Goal: Check status: Check status

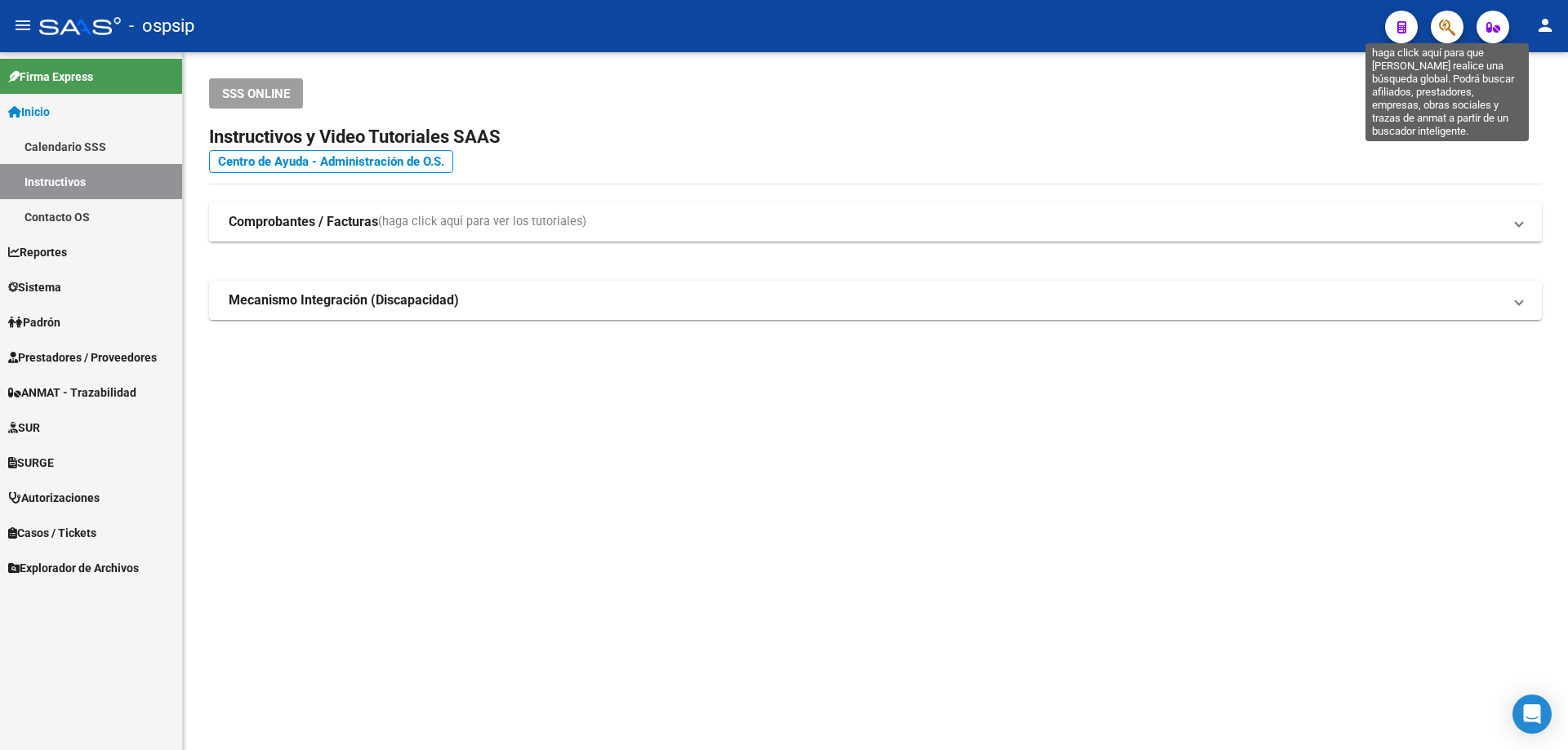
click at [1439, 30] on icon "button" at bounding box center [1446, 26] width 17 height 18
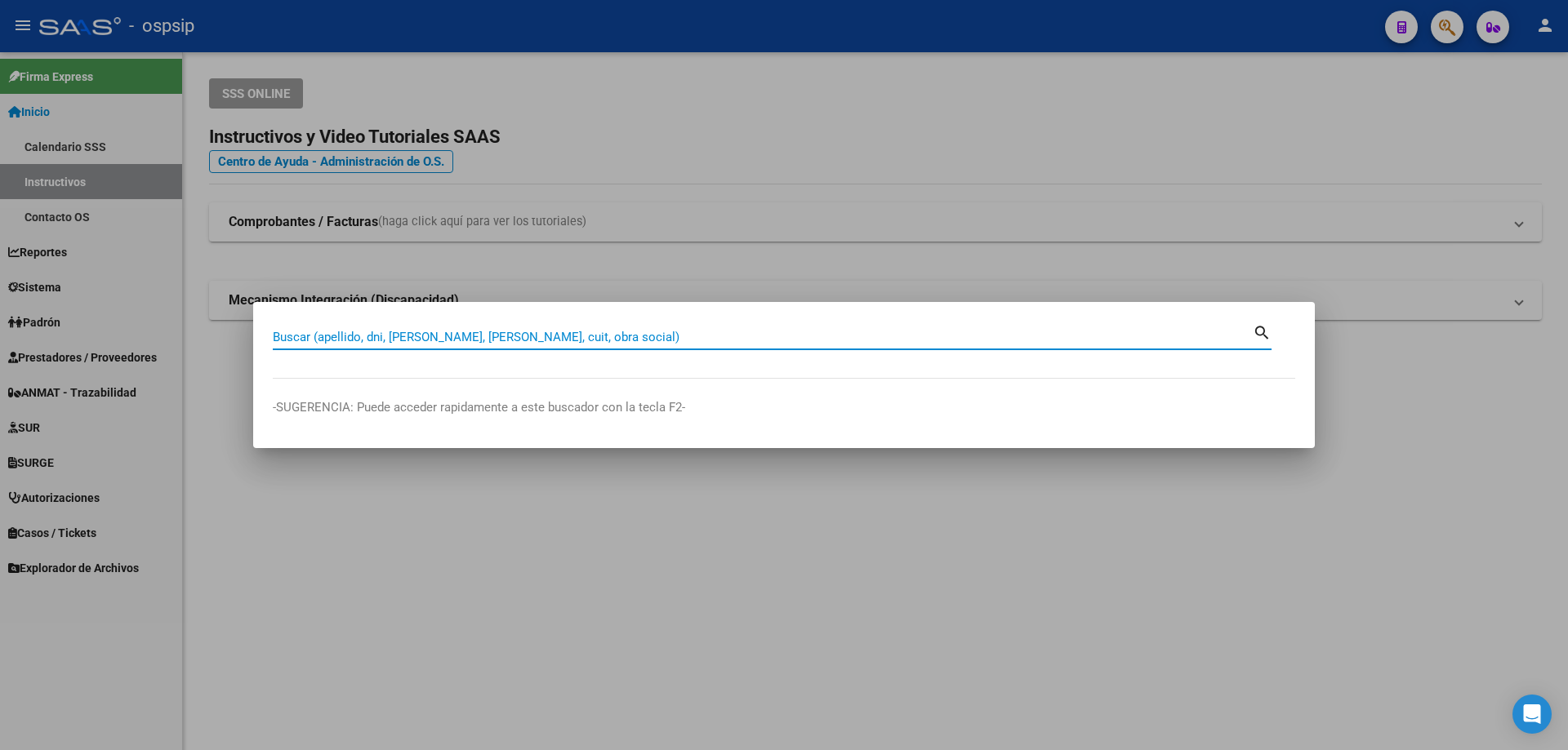
click at [486, 338] on input "Buscar (apellido, dni, cuil, nro traspaso, cuit, obra social)" at bounding box center [763, 336] width 980 height 15
type input "32336291"
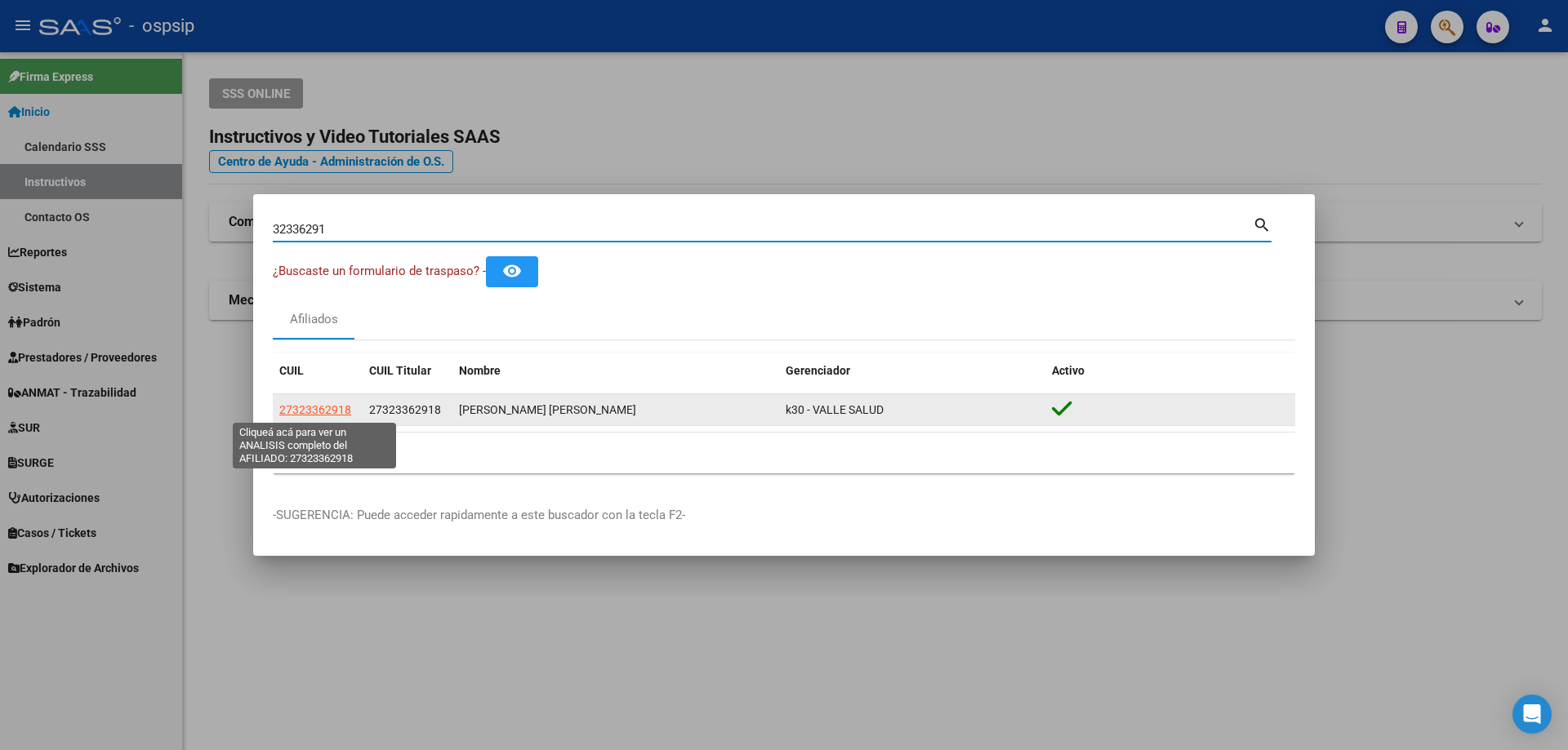
click at [295, 404] on span "27323362918" at bounding box center [315, 409] width 72 height 13
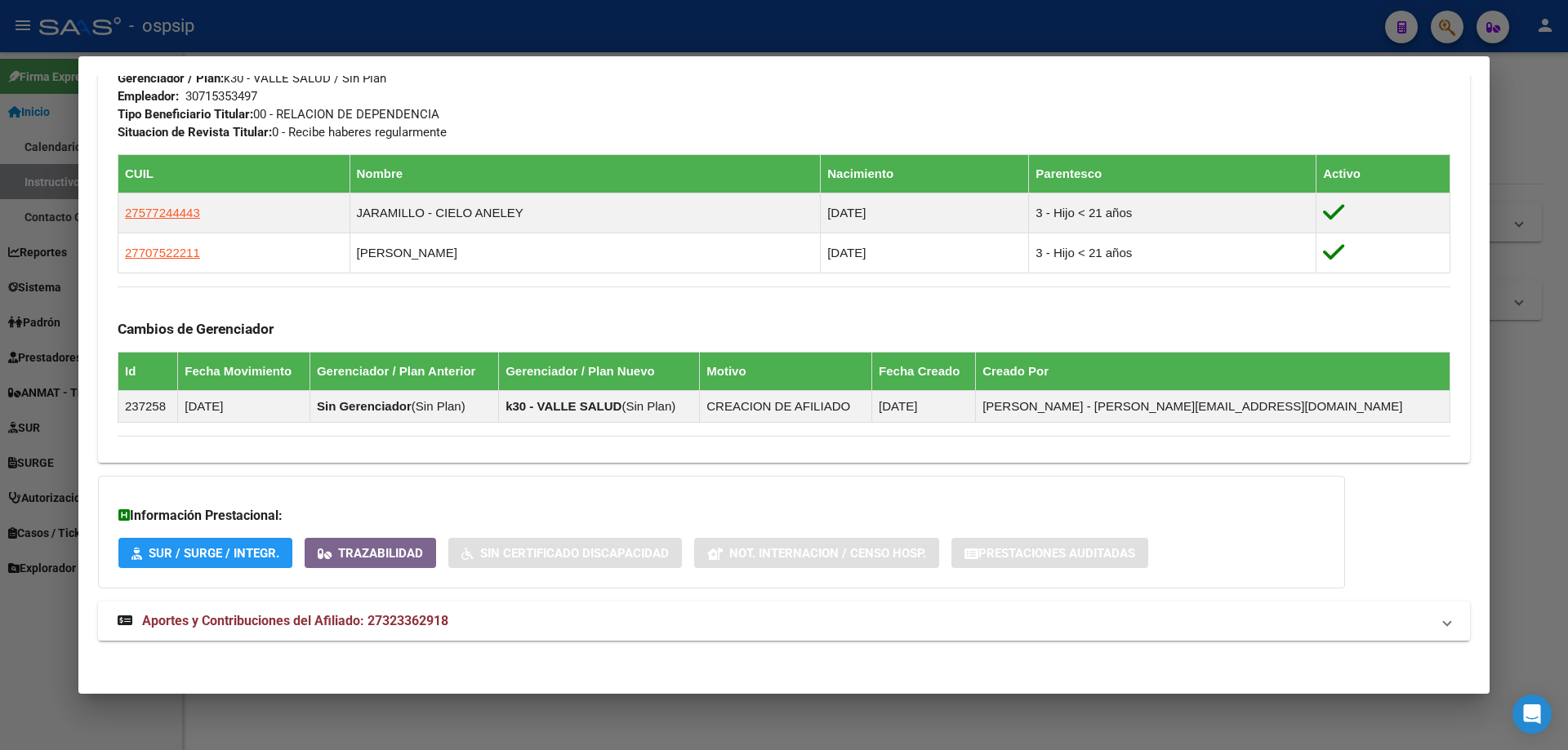
scroll to position [807, 0]
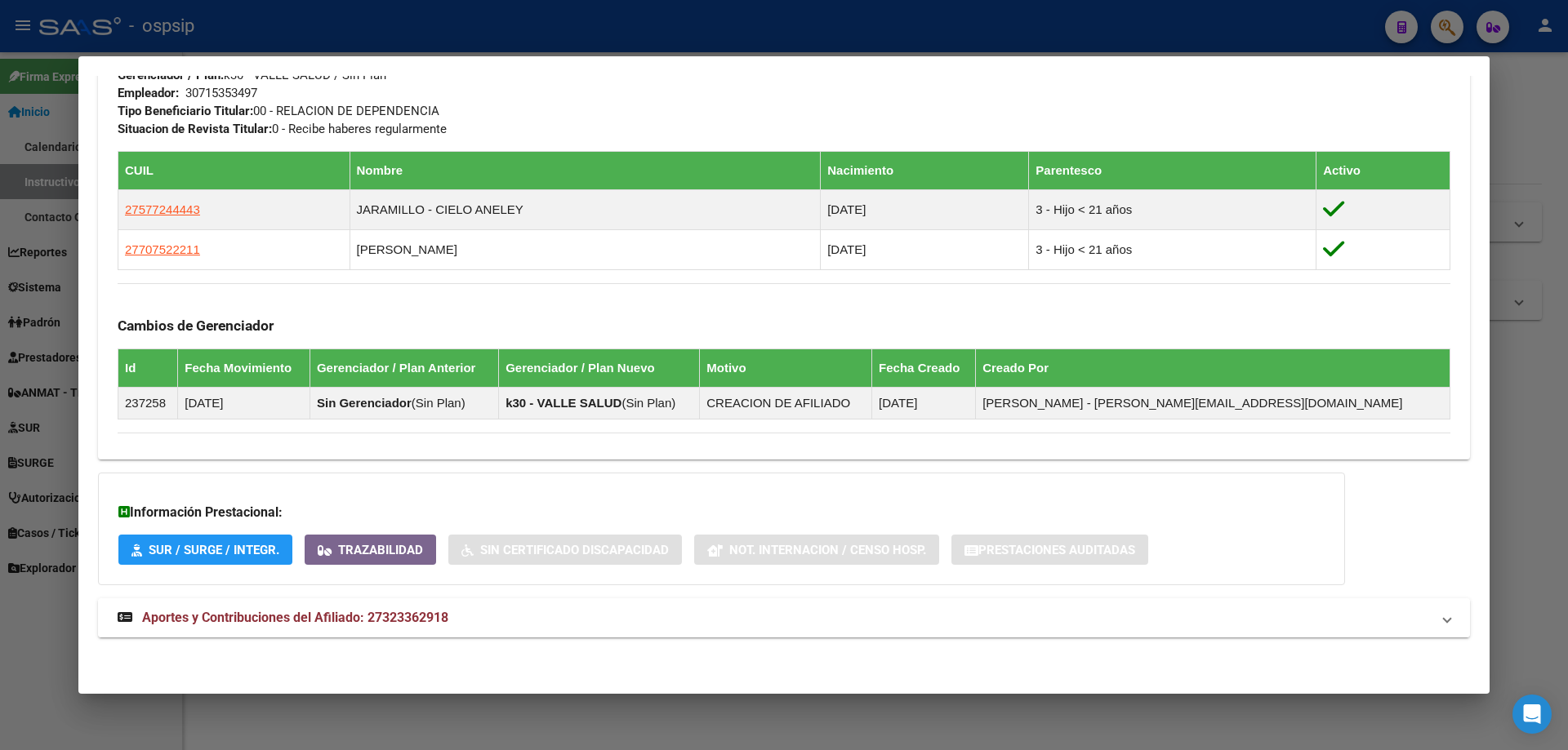
click at [257, 615] on span "Aportes y Contribuciones del Afiliado: 27323362918" at bounding box center [295, 618] width 306 height 16
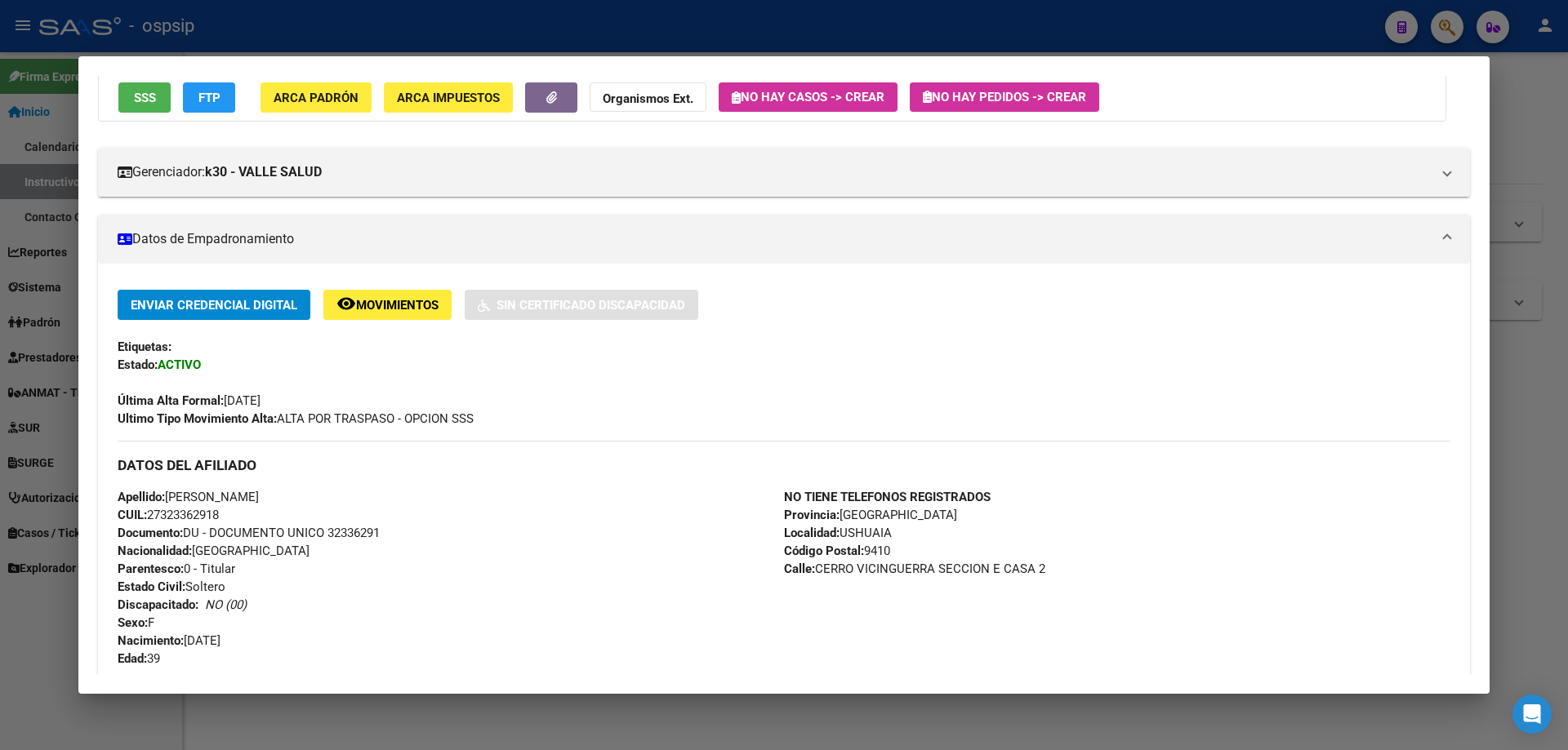
scroll to position [0, 0]
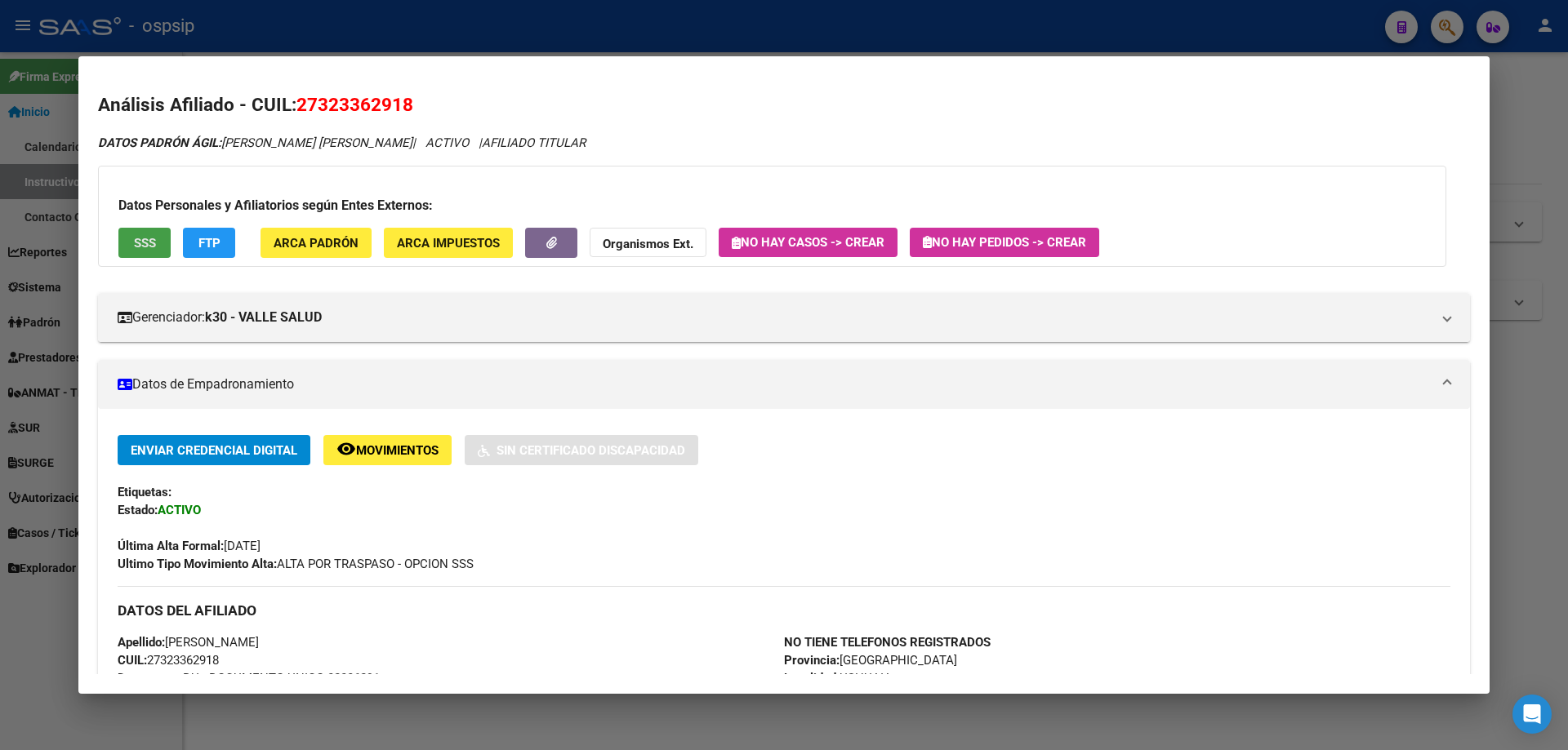
click at [137, 242] on span "SSS" at bounding box center [145, 243] width 22 height 15
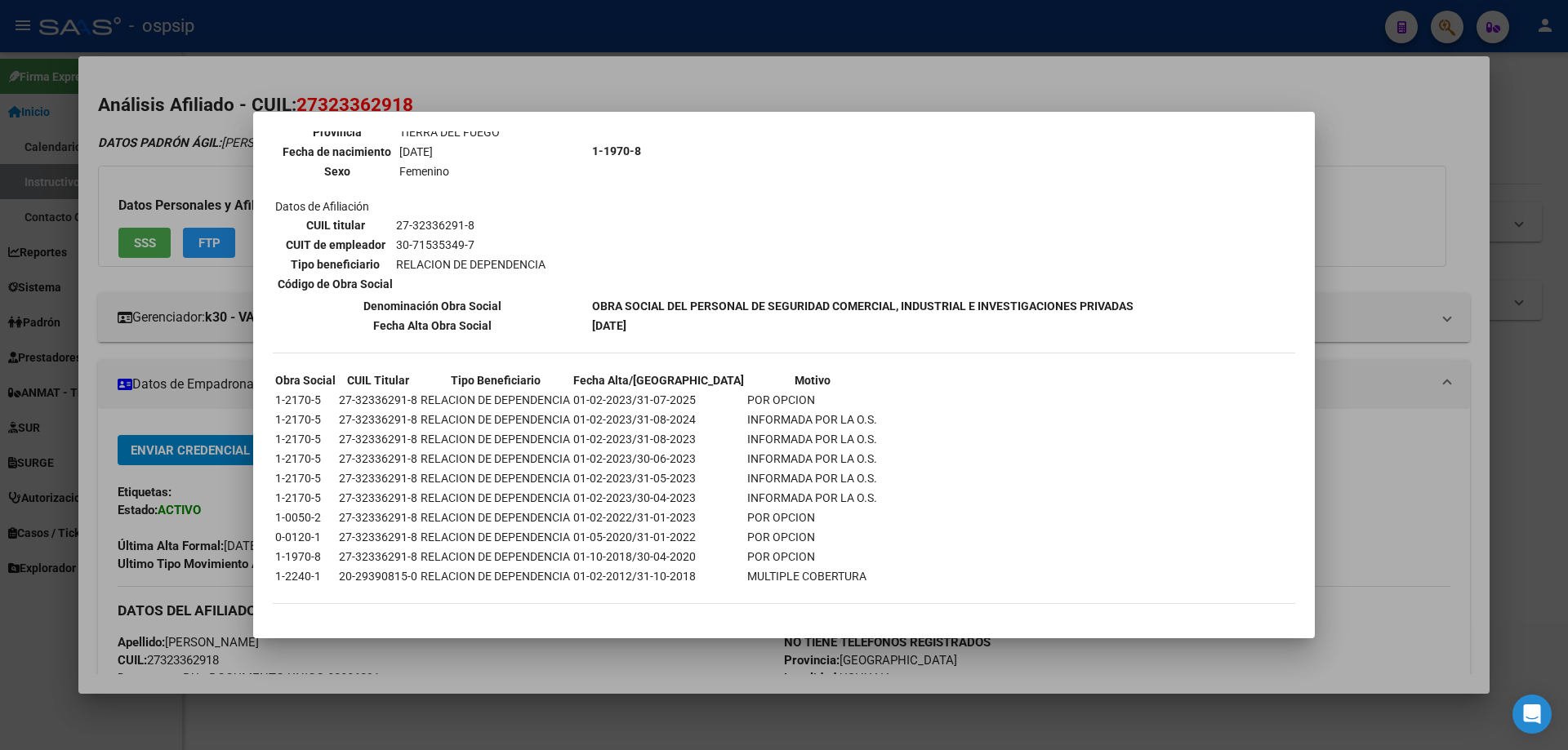
scroll to position [1092, 0]
click at [906, 53] on div at bounding box center [784, 375] width 1568 height 750
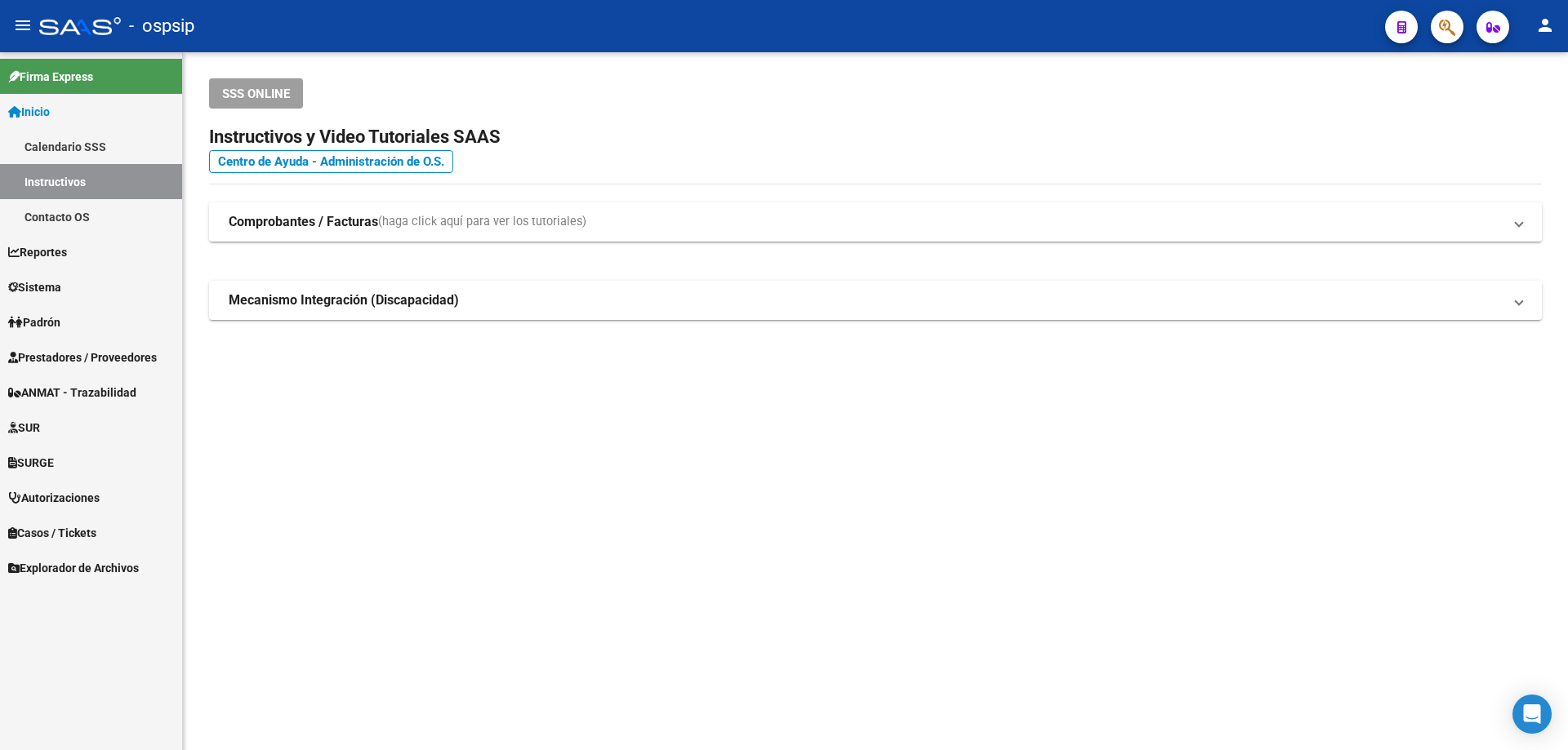
click at [82, 500] on span "Autorizaciones" at bounding box center [53, 497] width 91 height 17
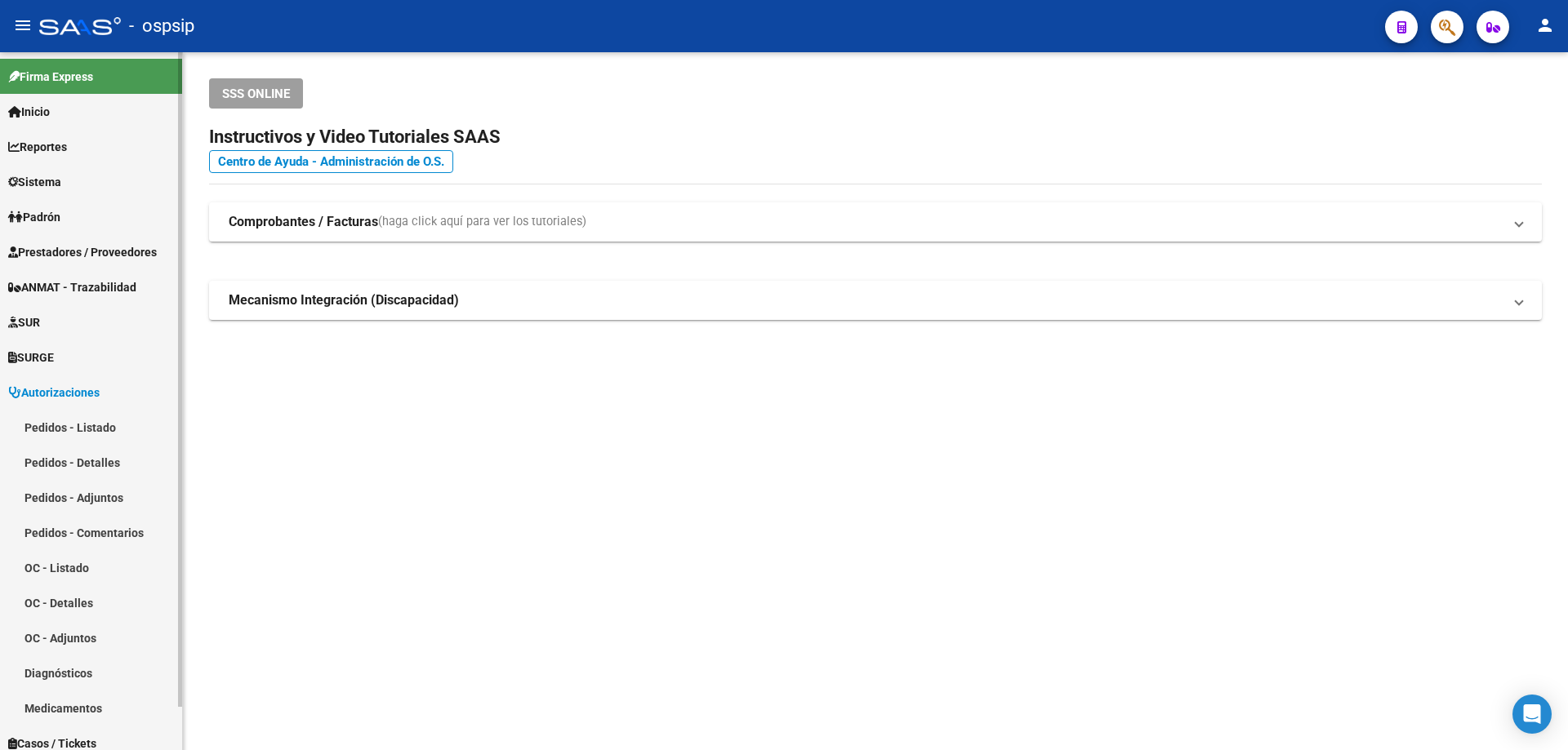
click at [84, 419] on link "Pedidos - Listado" at bounding box center [90, 427] width 182 height 35
